Goal: Information Seeking & Learning: Find specific fact

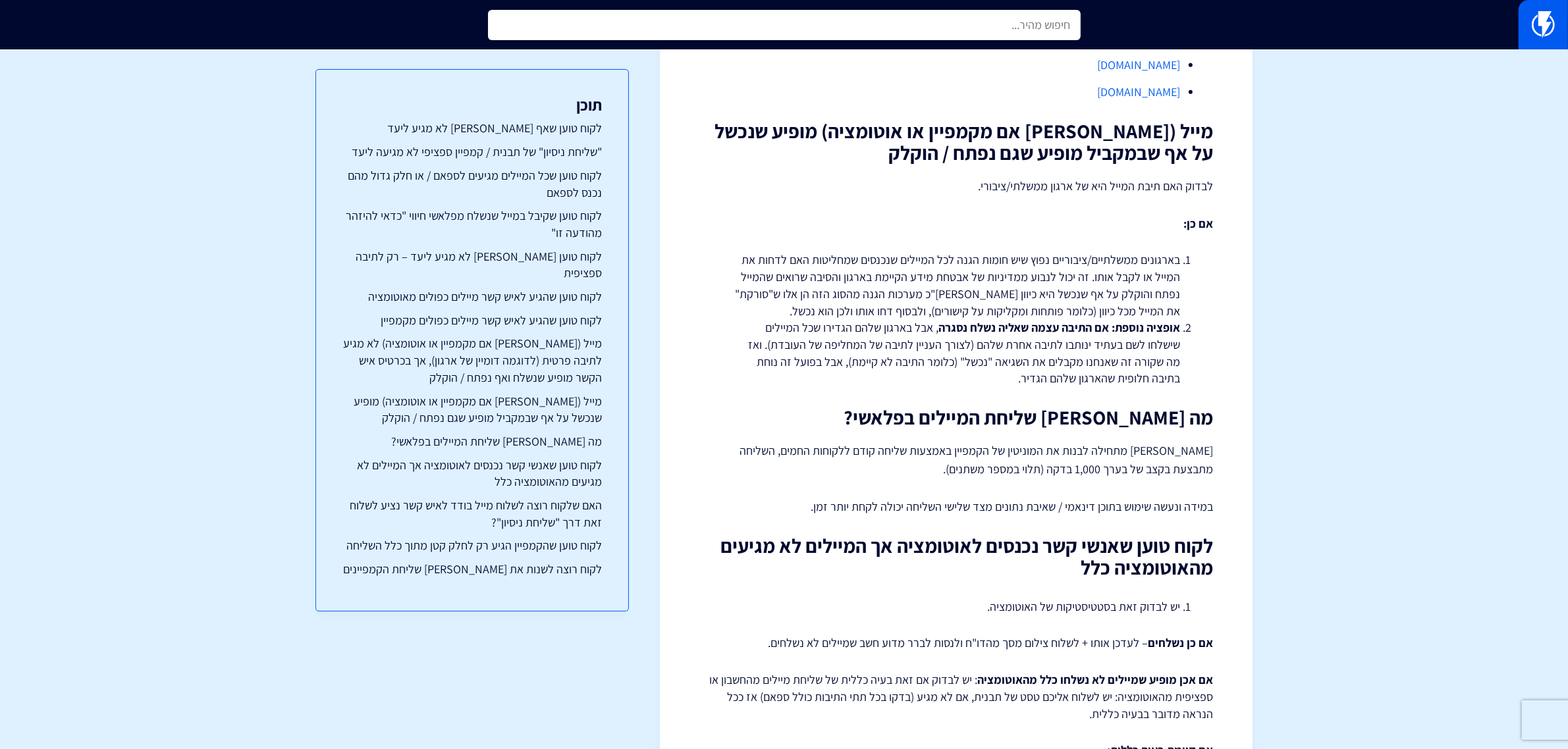
click at [1052, 30] on input "text" at bounding box center [784, 25] width 592 height 30
click at [1052, 30] on input "חנימה" at bounding box center [784, 25] width 592 height 30
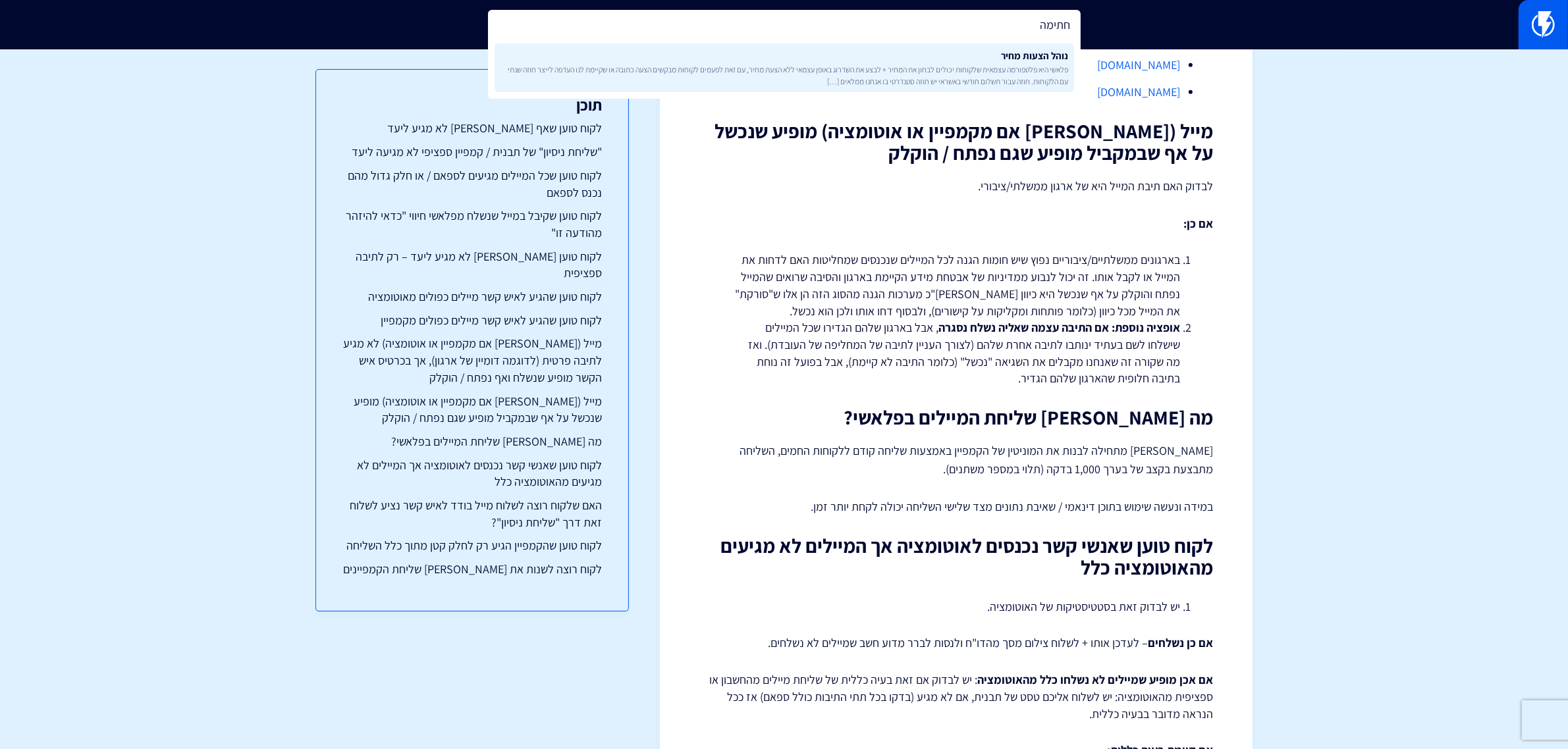
type input "חתימה"
click at [1001, 70] on span "פלאשי היא פלטפורמה עצמאית שלקוחות יכולים לבחון את המחיר + לבצע את השדרוג באופן …" at bounding box center [784, 75] width 569 height 22
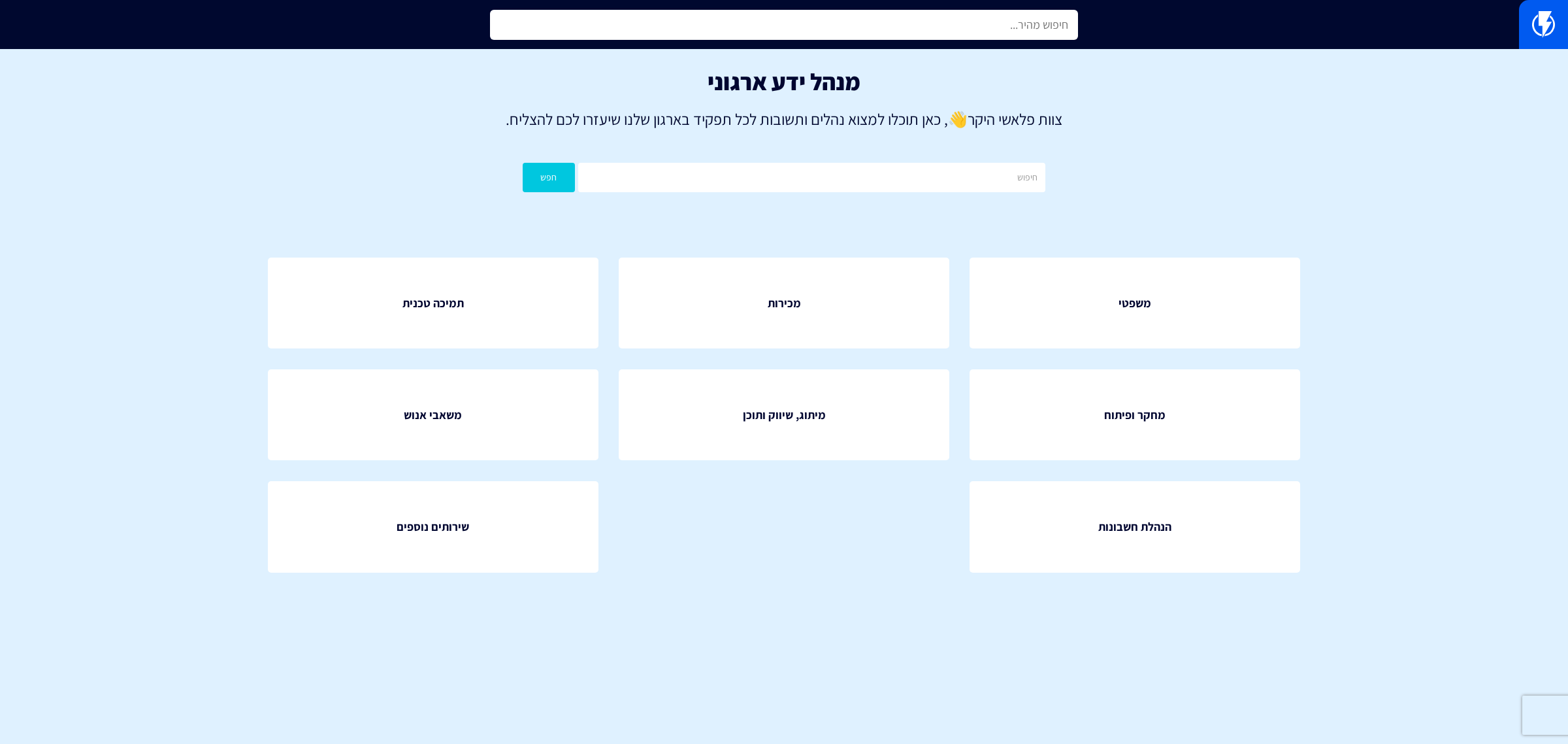
click at [895, 32] on input "text" at bounding box center [784, 25] width 588 height 30
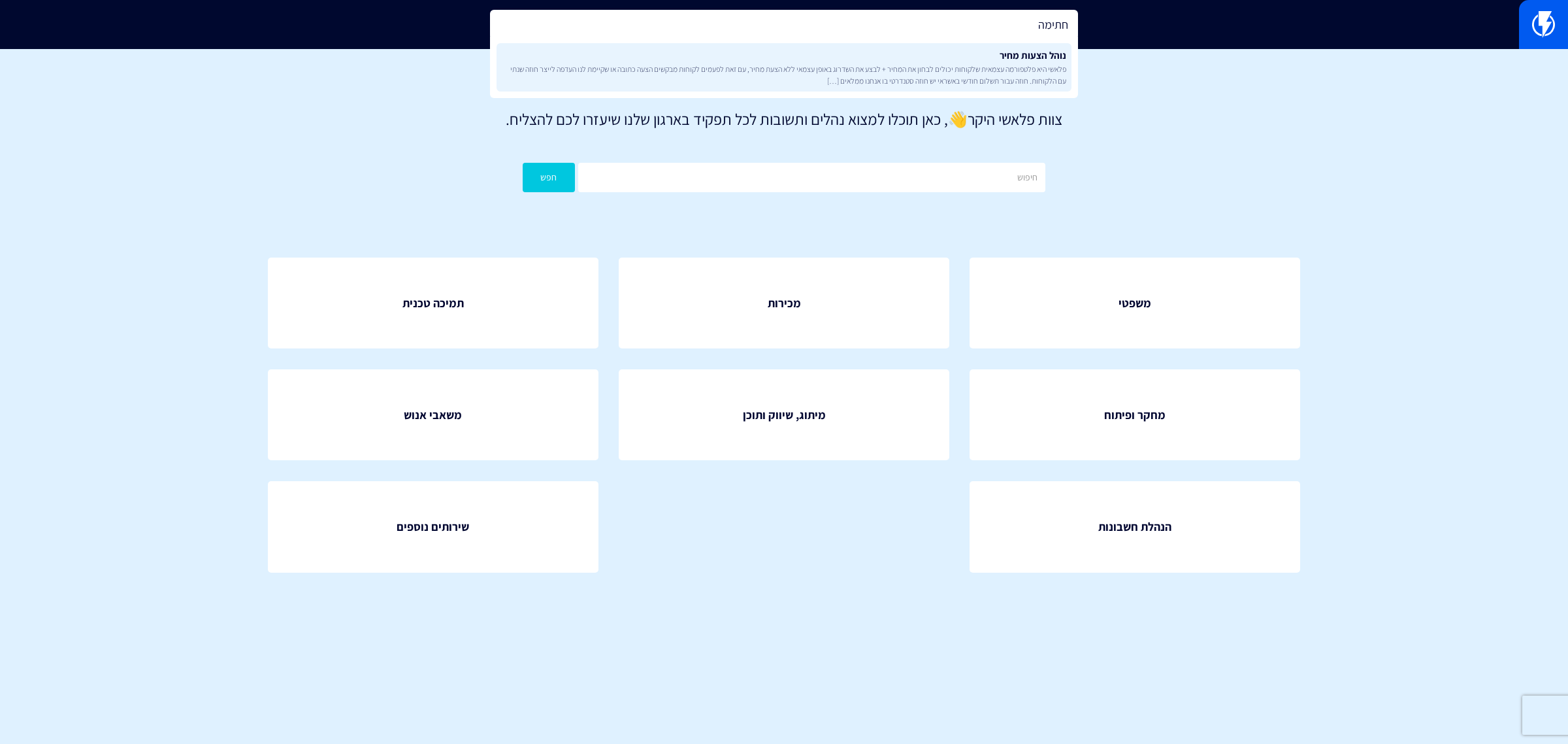
type input "חתימה"
click at [939, 59] on link "נוהל הצעות מחיר פלאשי היא פלטפורמה עצמאית שלקוחות יכולים לבחון את המחיר + לבצע …" at bounding box center [784, 67] width 575 height 48
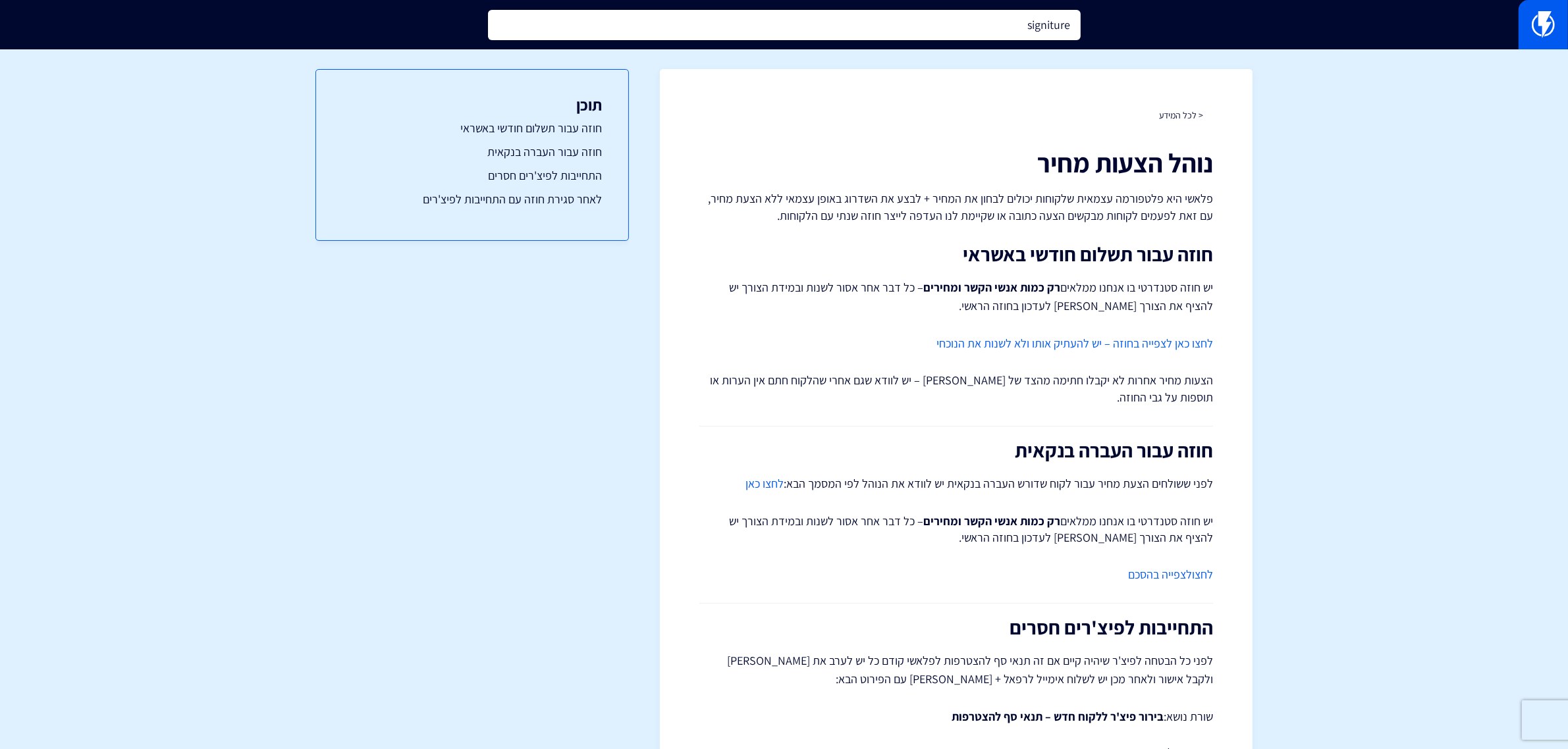
click at [968, 26] on input "signiture" at bounding box center [784, 25] width 592 height 30
click at [968, 26] on input "j,hnv" at bounding box center [784, 25] width 592 height 30
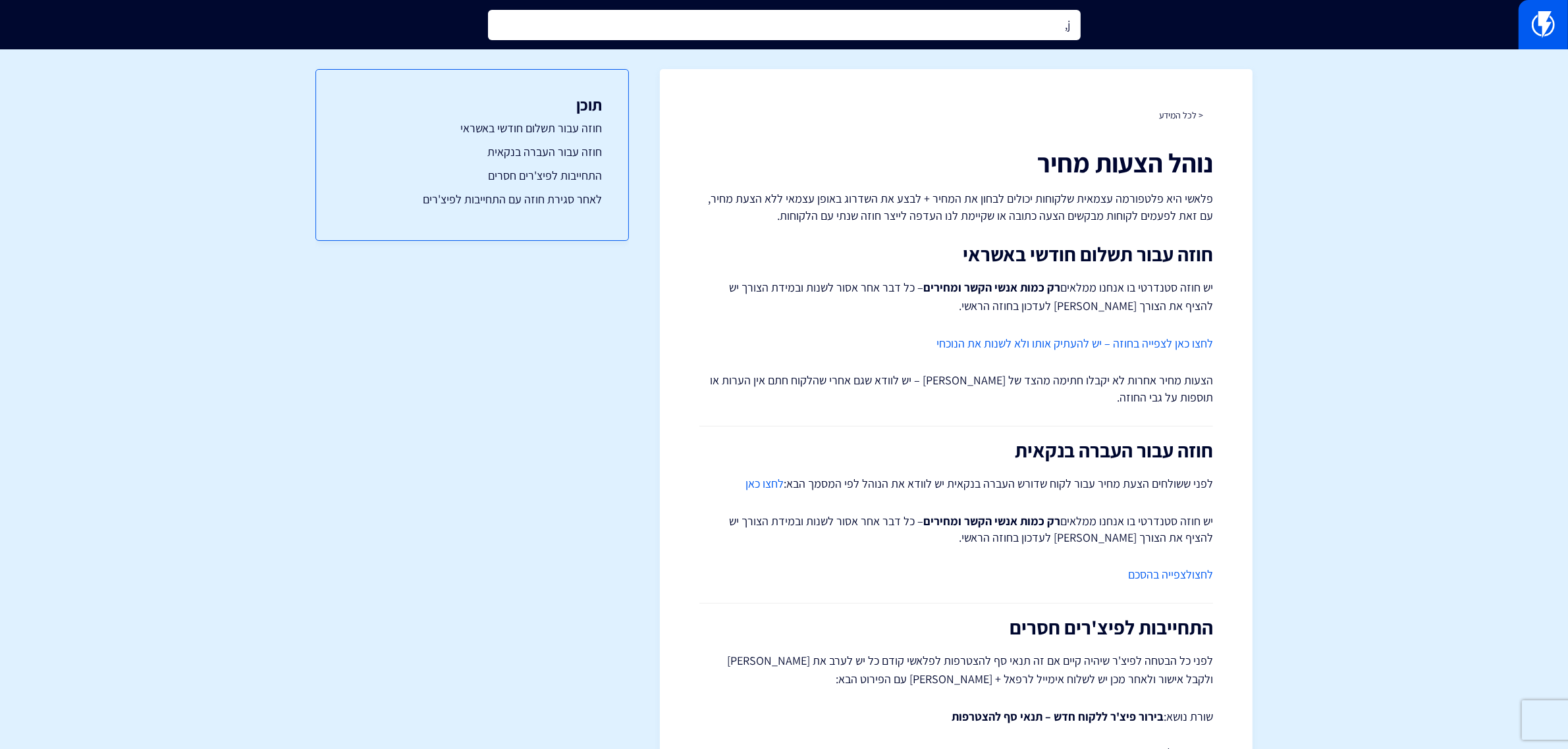
type input "j"
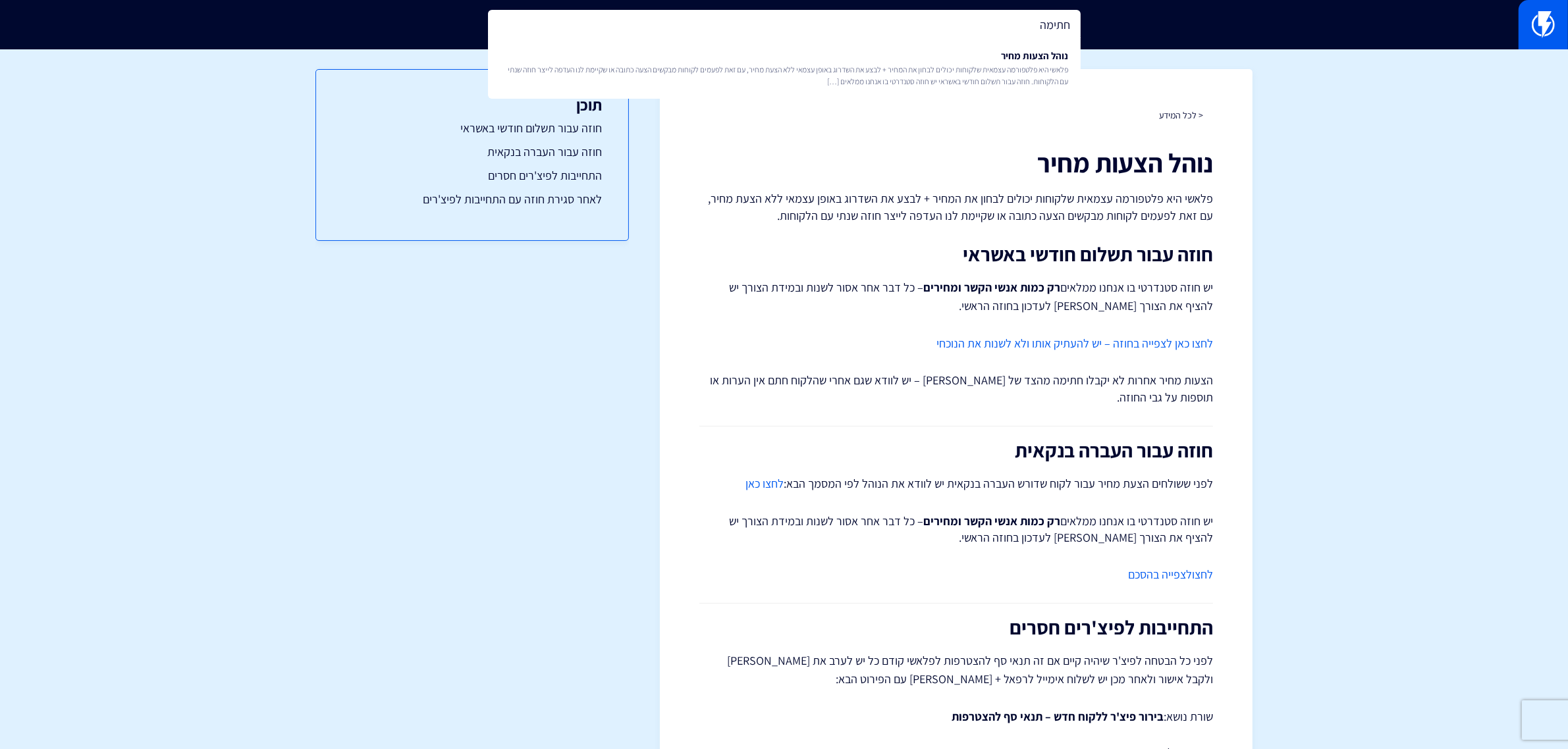
drag, startPoint x: 968, startPoint y: 26, endPoint x: 1095, endPoint y: 27, distance: 127.0
click at [1095, 27] on div "חתימה נוהל הצעות מחיר פלאשי היא פלטפורמה עצמאית שלקוחות יכולים לבחון את המחיר +…" at bounding box center [784, 25] width 1568 height 50
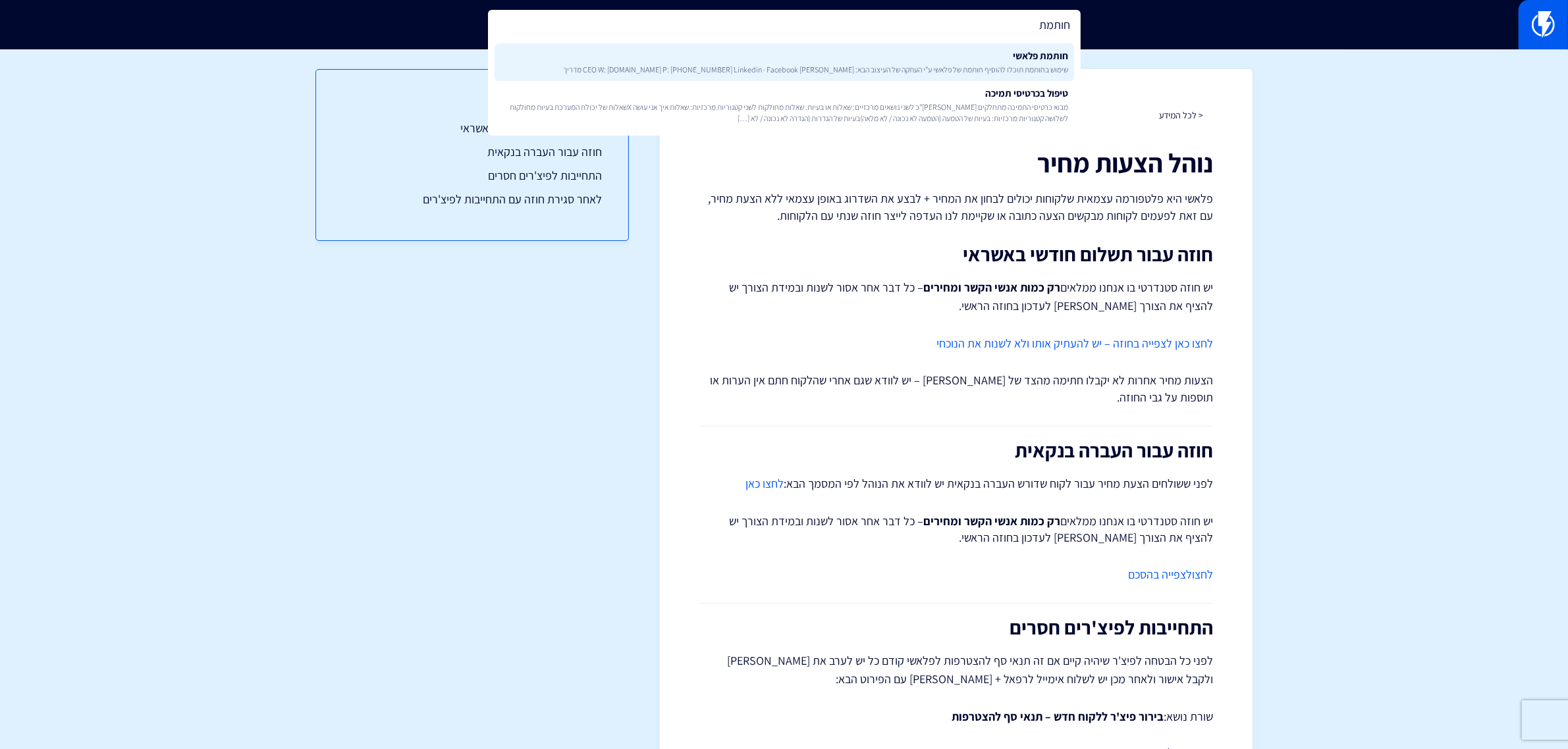
type input "חותמת"
click at [1057, 62] on link "חותמת פלאשי שימוש בחותמת תוכלו להוסיף חותמת של פלאשי ע”י העתקה של העיצוב הבא: R…" at bounding box center [784, 62] width 580 height 38
